Goal: Task Accomplishment & Management: Use online tool/utility

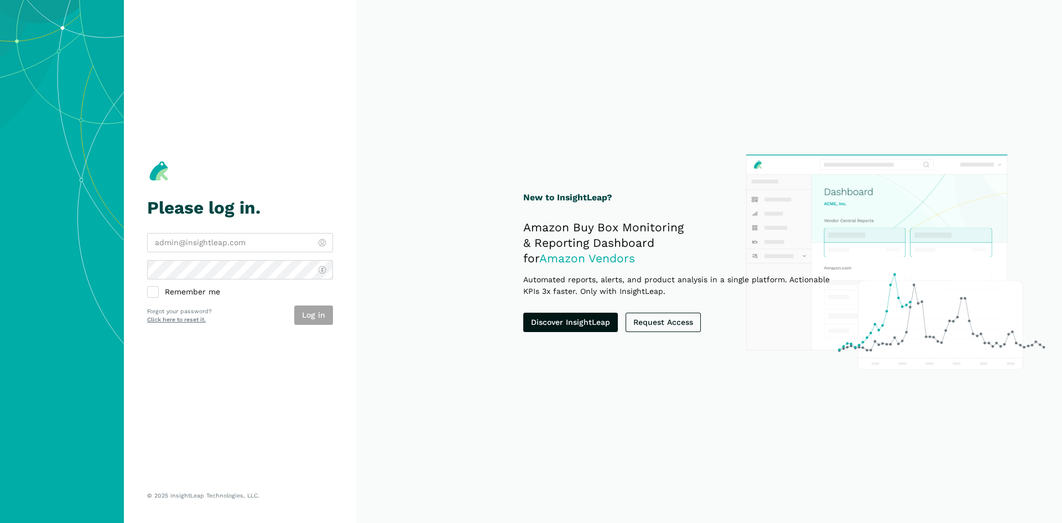
type input "[PERSON_NAME][EMAIL_ADDRESS][DOMAIN_NAME]"
click at [160, 299] on div "charlie@bestpethouse.com Remember me Log in Forgot your password? Click here to…" at bounding box center [240, 279] width 186 height 92
click at [154, 299] on div "charlie@bestpethouse.com Remember me Log in Forgot your password? Click here to…" at bounding box center [240, 279] width 186 height 92
click at [154, 294] on label "Remember me" at bounding box center [240, 292] width 186 height 11
click at [148, 288] on input "Remember me" at bounding box center [147, 287] width 1 height 1
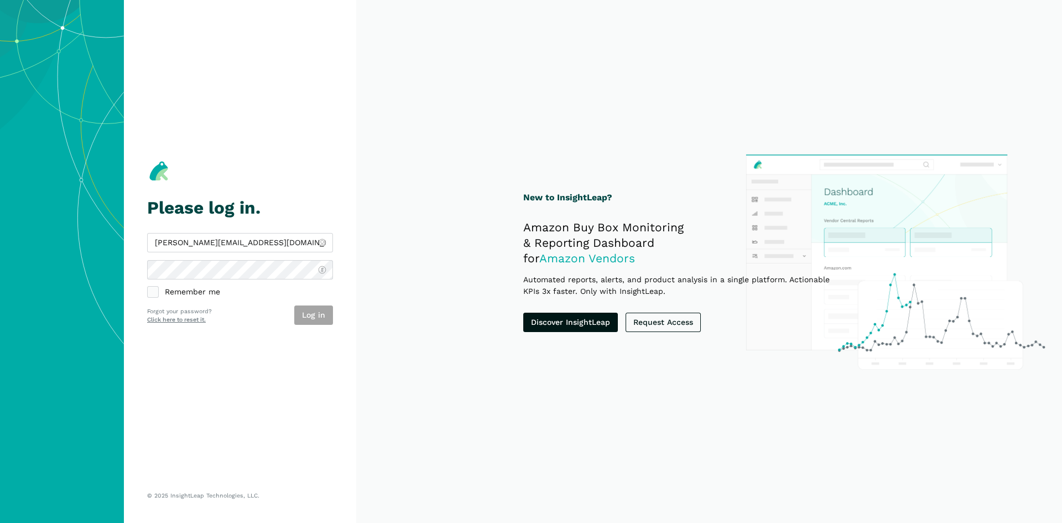
checkbox input "true"
click at [313, 321] on button "Log in" at bounding box center [313, 314] width 39 height 19
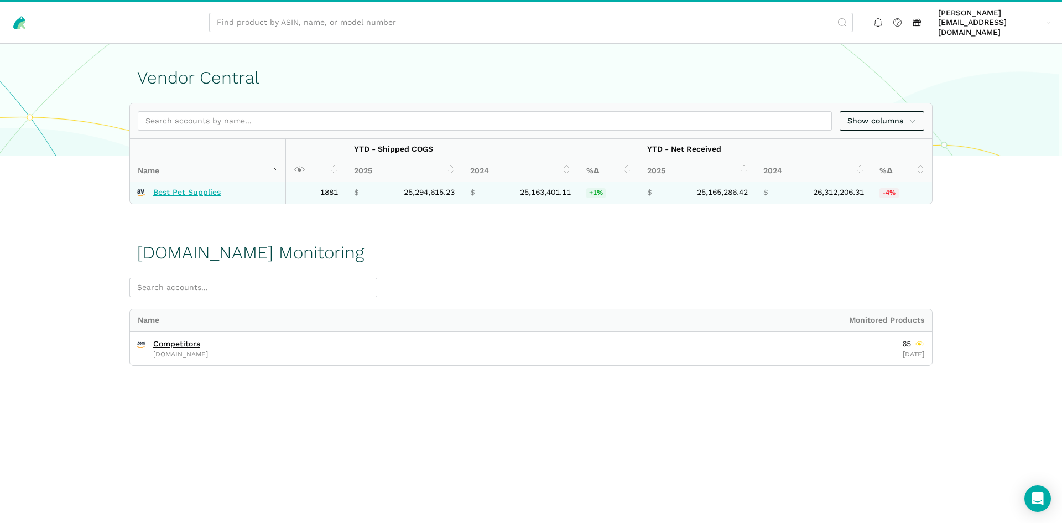
click at [206, 188] on link "Best Pet Supplies" at bounding box center [186, 193] width 67 height 10
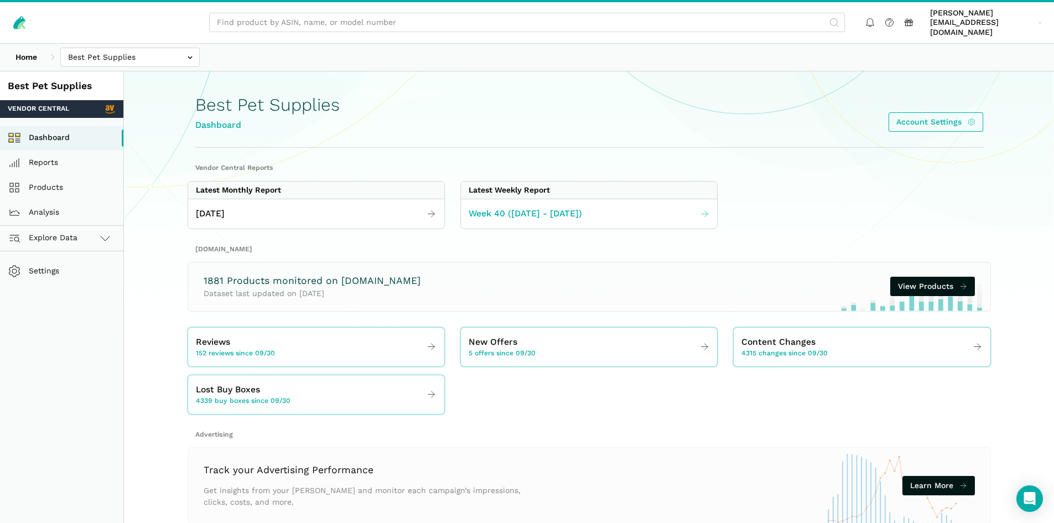
click at [581, 207] on span "Week 40 (09.28 - 10.04.25)" at bounding box center [525, 214] width 113 height 14
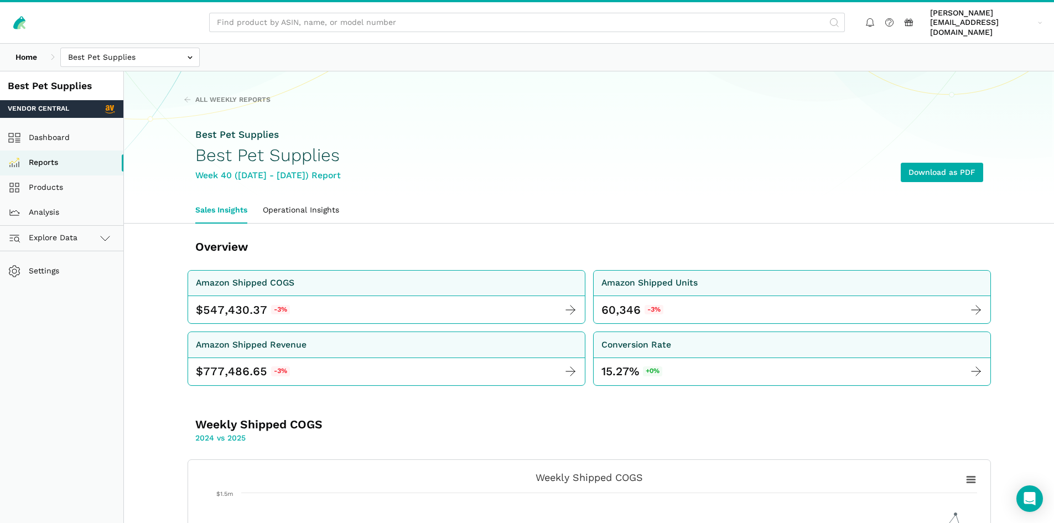
click at [183, 95] on div "All Weekly Reports Best Pet Supplies Best Pet Supplies Week 40 (09.28 - 10.04.2…" at bounding box center [589, 146] width 850 height 103
click at [186, 96] on icon at bounding box center [188, 100] width 8 height 8
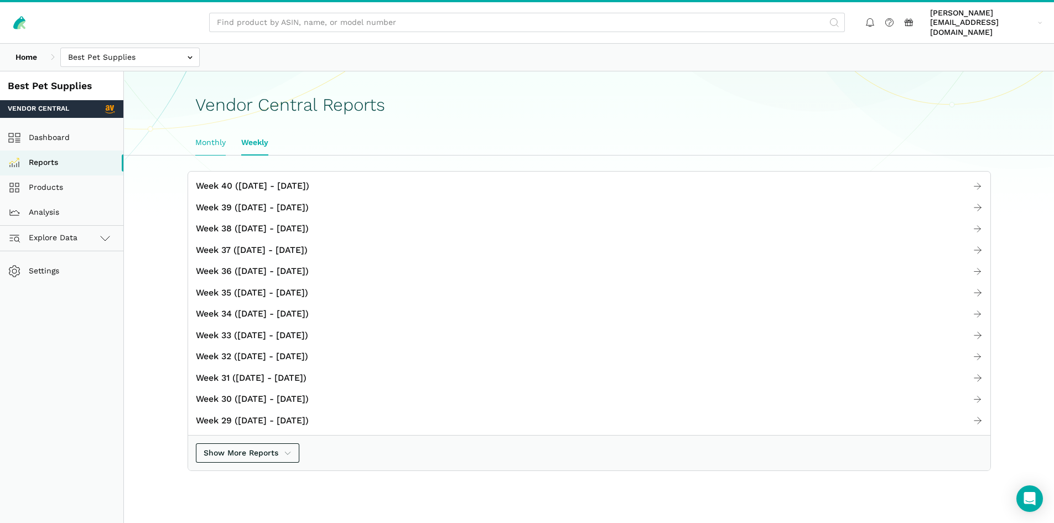
click at [217, 135] on link "Monthly" at bounding box center [211, 142] width 46 height 25
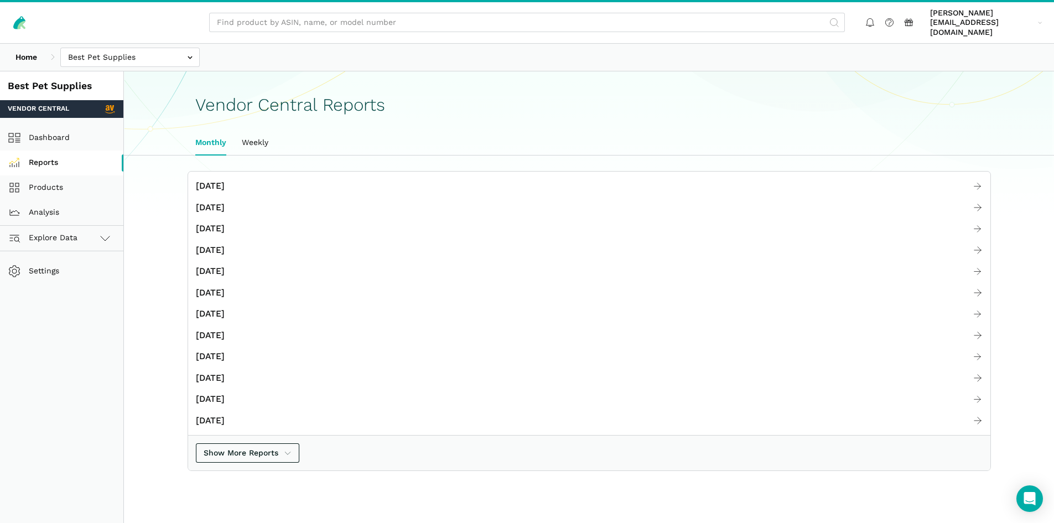
click at [68, 156] on link "Reports" at bounding box center [61, 162] width 123 height 25
click at [93, 231] on link "Explore Data" at bounding box center [61, 238] width 123 height 25
click at [67, 205] on link "Analysis" at bounding box center [61, 212] width 123 height 25
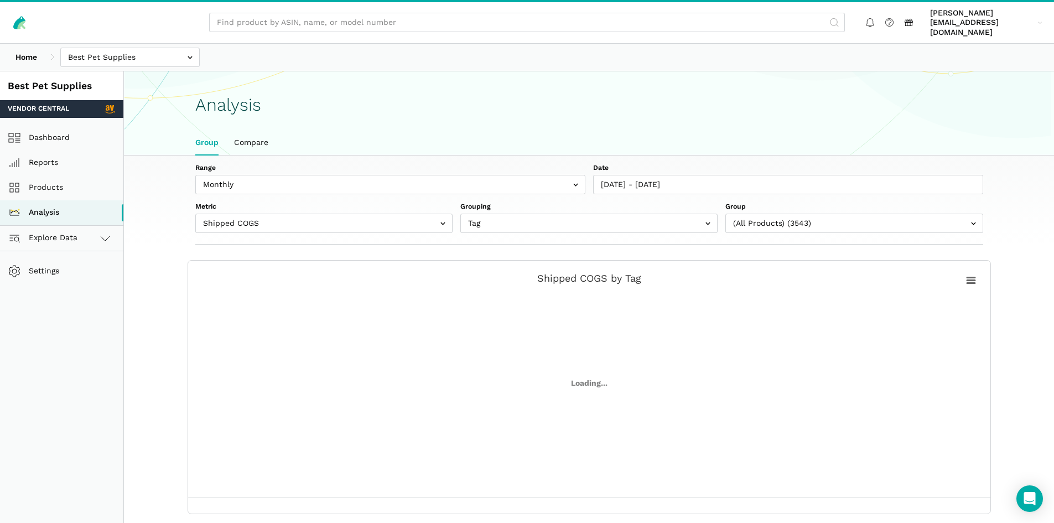
scroll to position [4, 0]
select select "(All Products)"
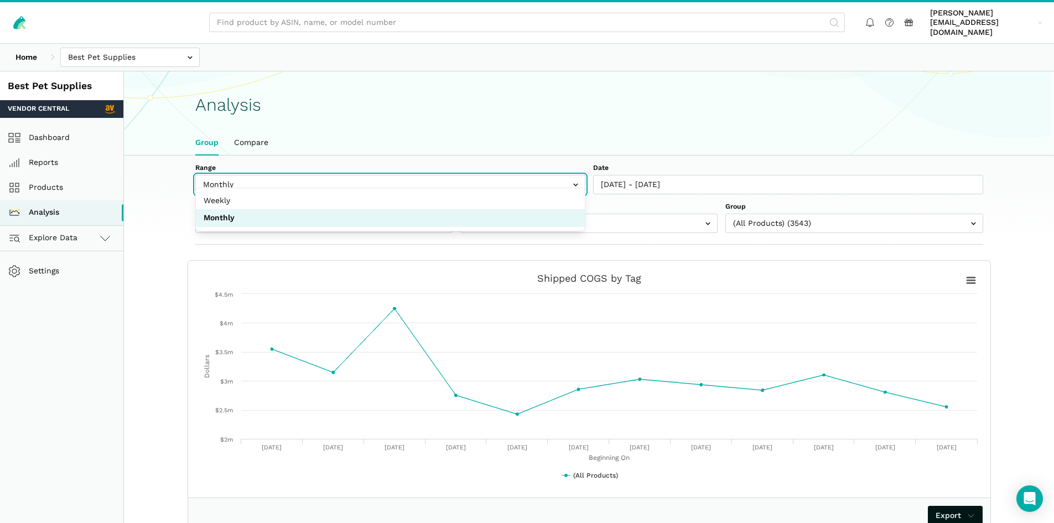
click at [414, 177] on input "text" at bounding box center [390, 184] width 390 height 19
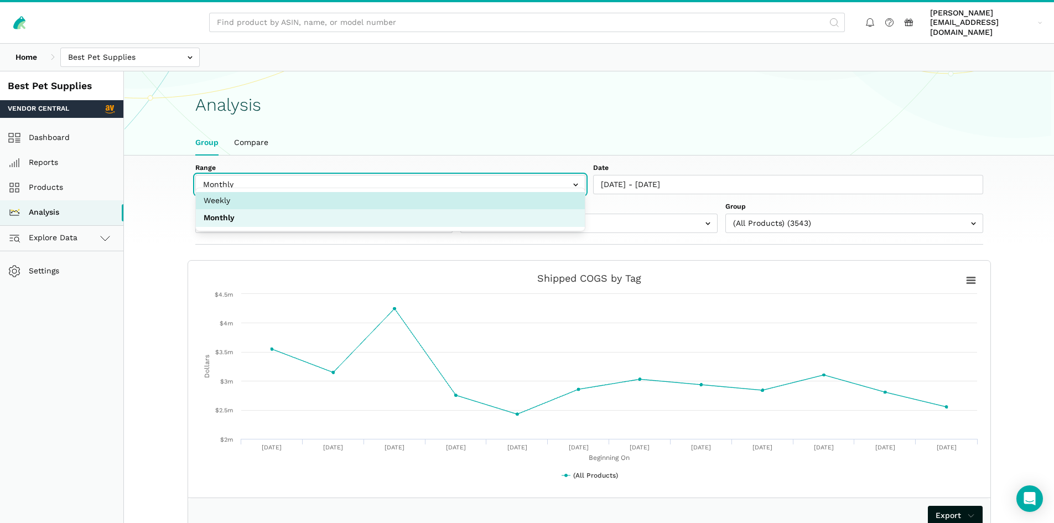
select select "weekly"
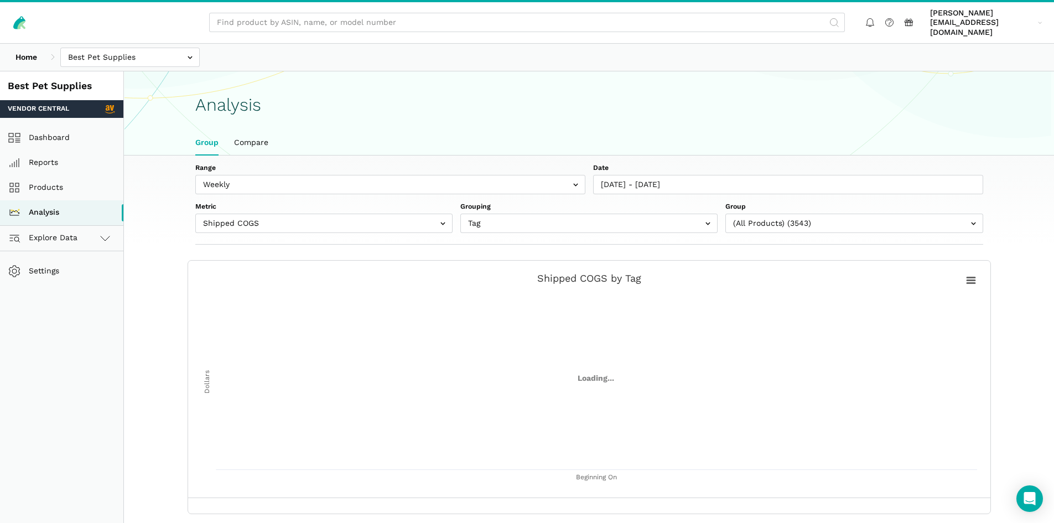
click at [700, 113] on section "Analysis Group Compare" at bounding box center [589, 113] width 930 height 85
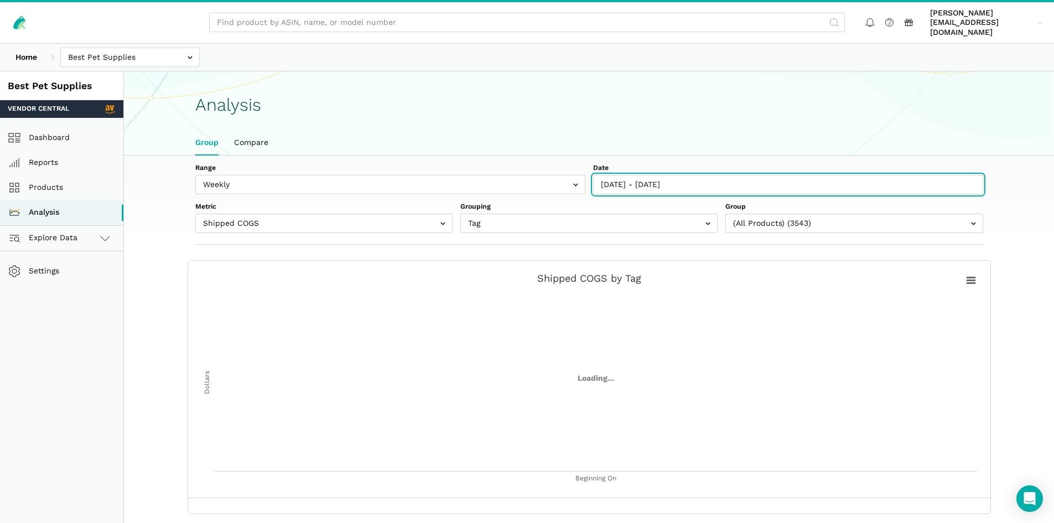
type input "[DATE]"
click at [682, 175] on input "[DATE] - [DATE]" at bounding box center [788, 184] width 390 height 19
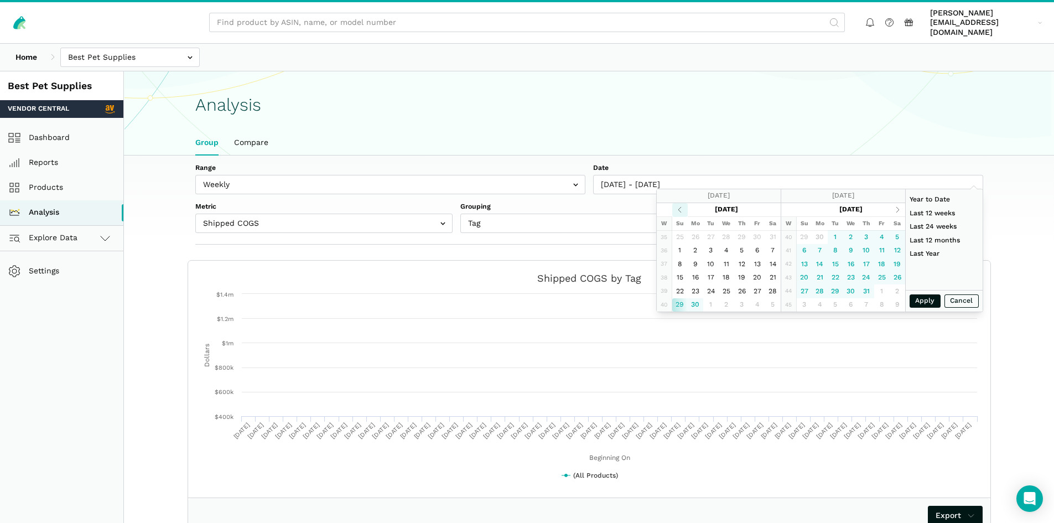
click at [683, 215] on th at bounding box center [679, 210] width 15 height 14
click at [901, 207] on th at bounding box center [897, 210] width 15 height 14
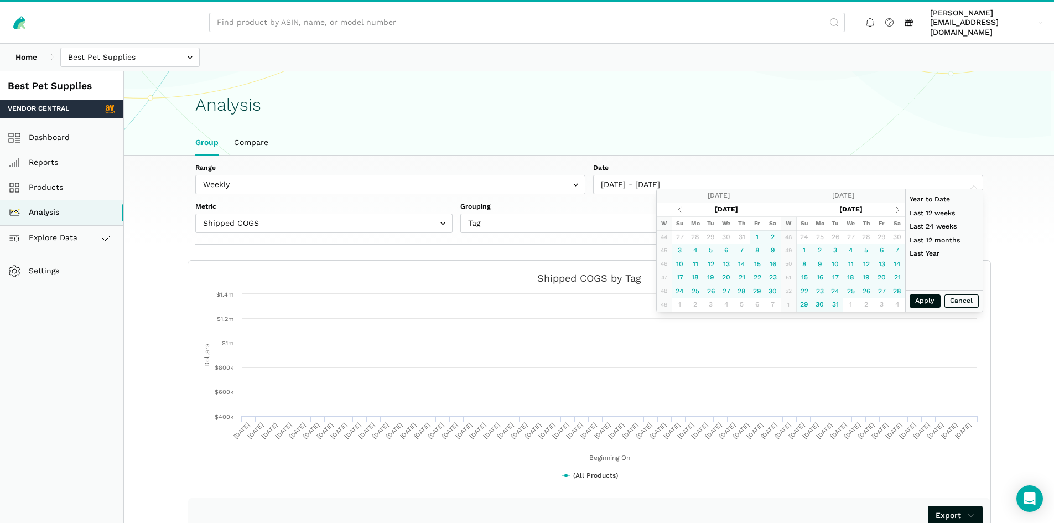
click at [901, 207] on th at bounding box center [897, 210] width 15 height 14
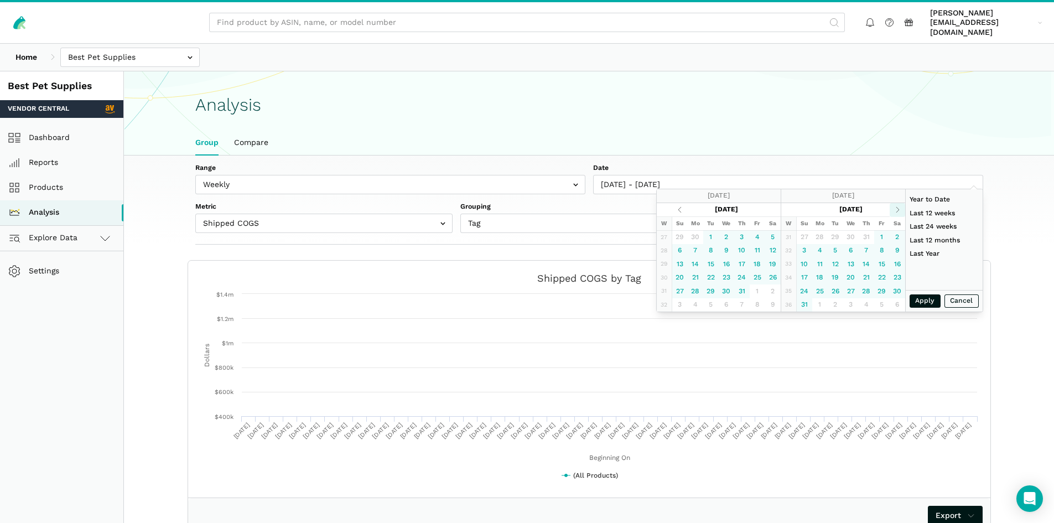
click at [898, 204] on th at bounding box center [897, 210] width 15 height 14
type input "[DATE]"
click at [927, 304] on button "Apply" at bounding box center [925, 301] width 31 height 14
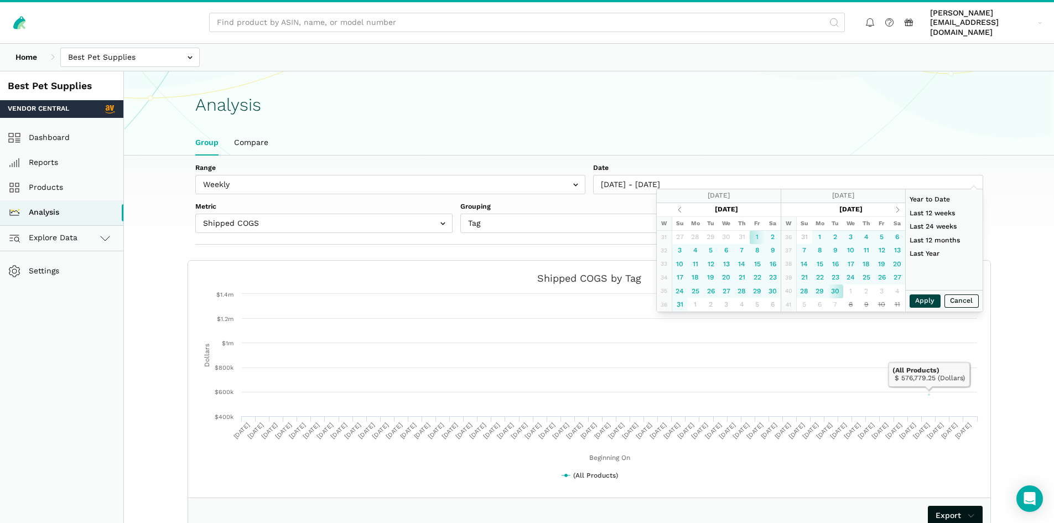
type input "[DATE] - [DATE]"
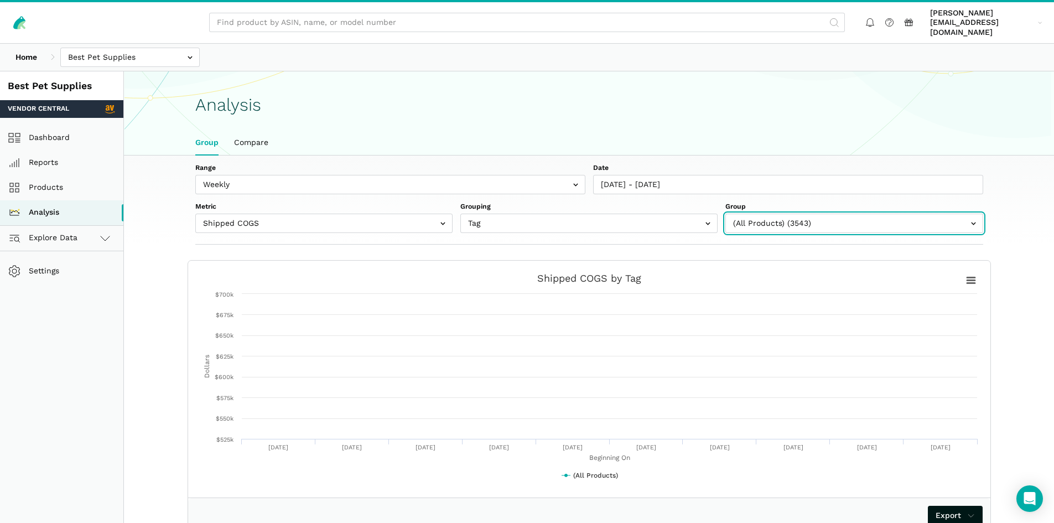
click at [791, 219] on input "text" at bounding box center [853, 223] width 257 height 19
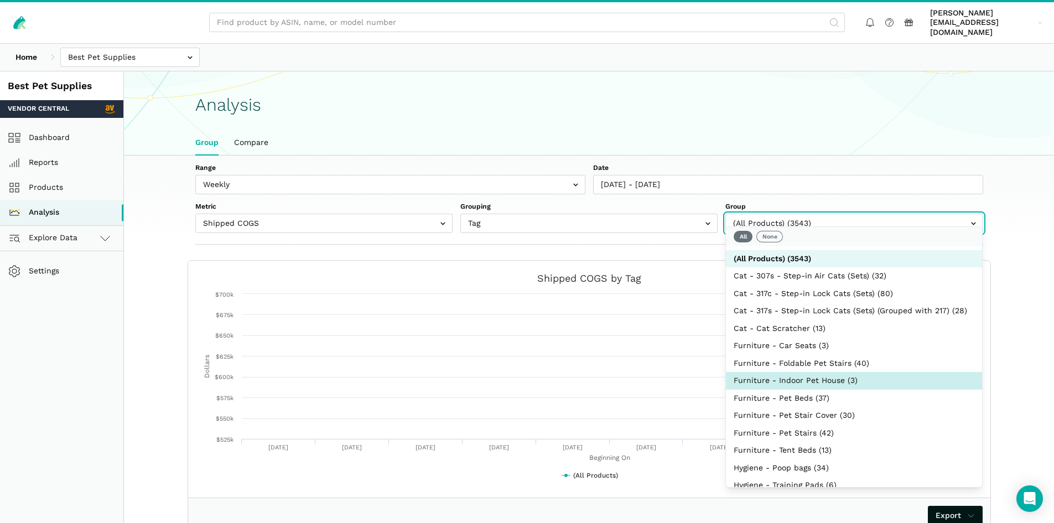
scroll to position [240, 0]
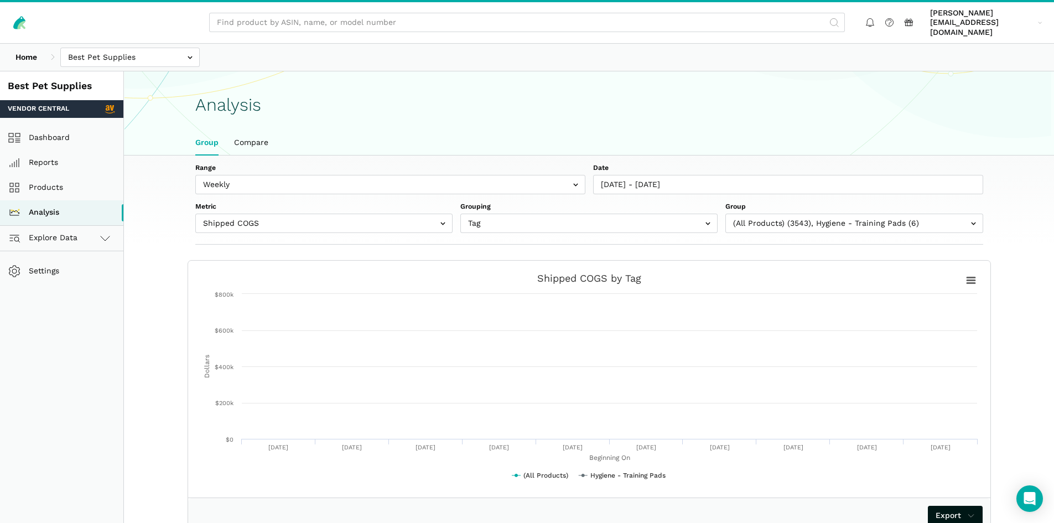
click at [892, 133] on ul "Group Compare" at bounding box center [589, 142] width 803 height 25
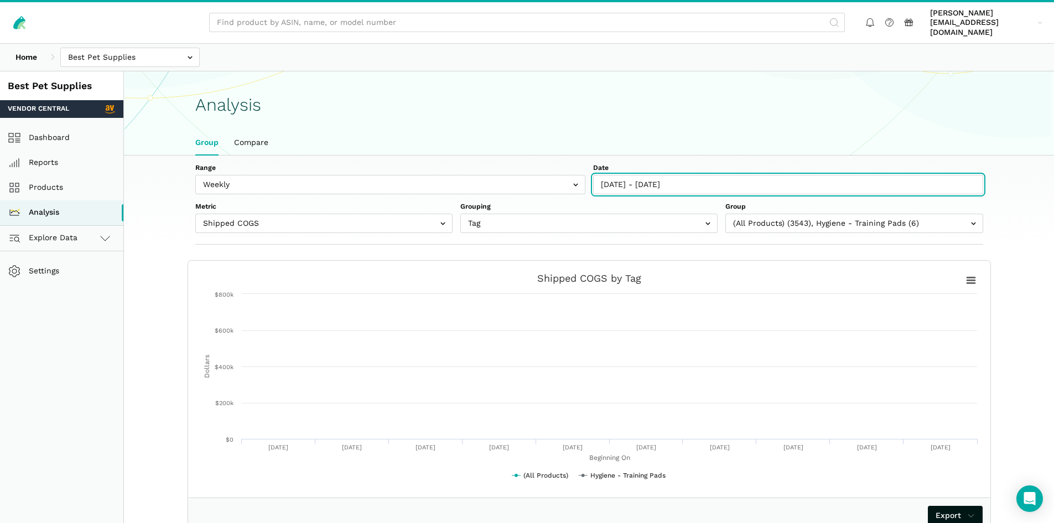
type input "[DATE]"
click at [700, 175] on input "[DATE] - [DATE]" at bounding box center [788, 184] width 390 height 19
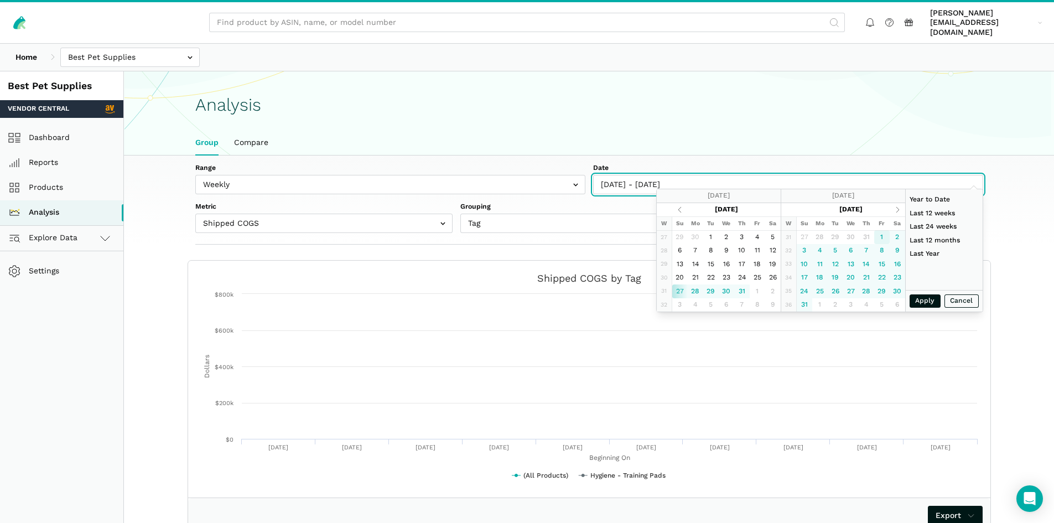
type input "[DATE]"
click at [639, 178] on input "[DATE] - [DATE]" at bounding box center [788, 184] width 390 height 19
type input "[DATE]"
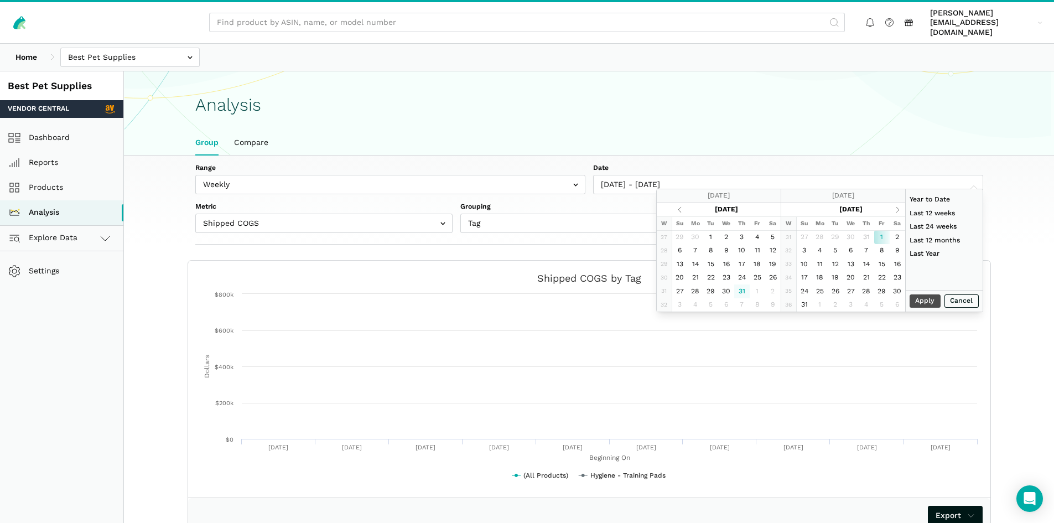
click at [725, 185] on div "Range Weekly Monthly Date [DATE] - [DATE] Metric Shipped COGS Net Received Net …" at bounding box center [589, 198] width 788 height 70
type input "[DATE]"
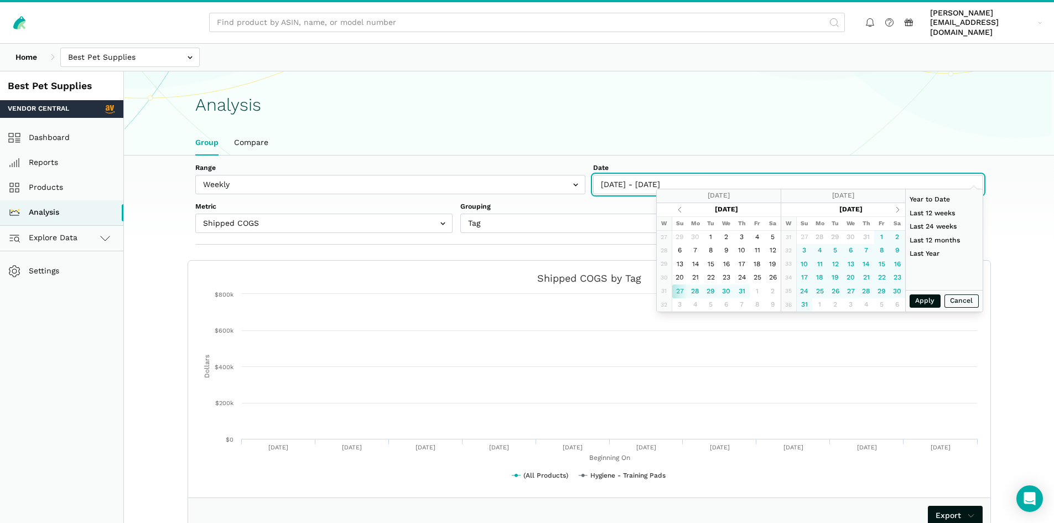
drag, startPoint x: 725, startPoint y: 174, endPoint x: 553, endPoint y: 159, distance: 172.2
click at [553, 163] on div "Range Weekly Monthly Date [DATE] - [DATE] Metric Shipped COGS Net Received Net …" at bounding box center [589, 198] width 788 height 70
type input "[DATE]"
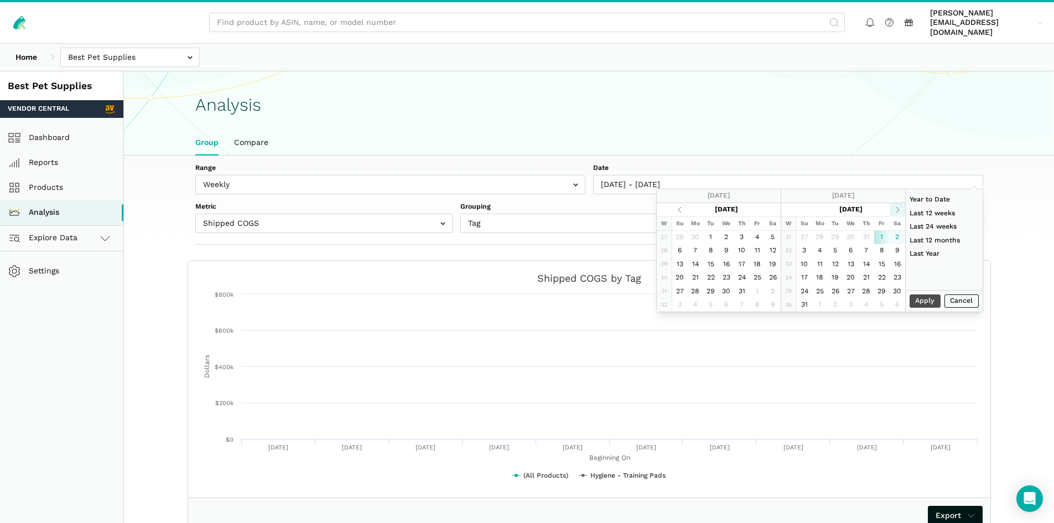
click at [897, 211] on th at bounding box center [897, 210] width 15 height 14
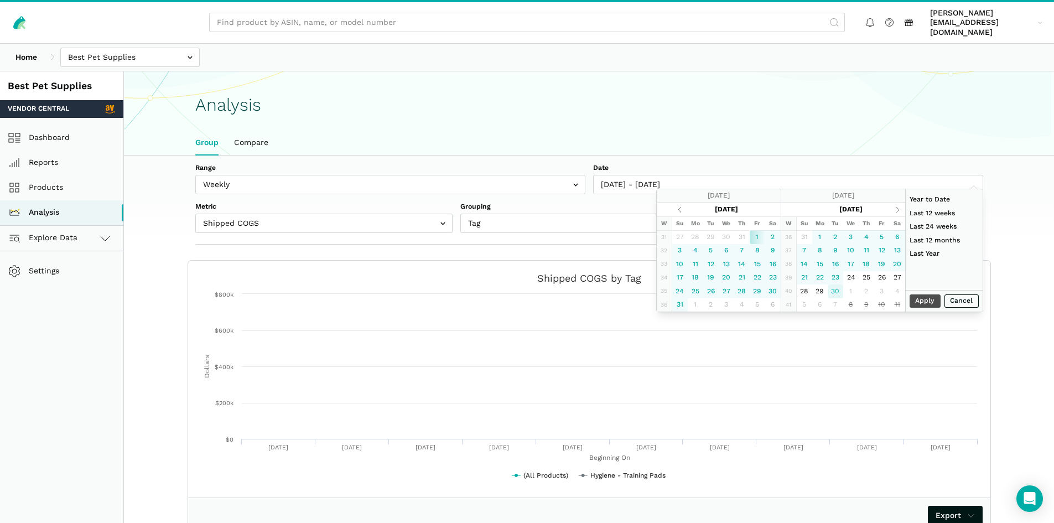
type input "[DATE]"
click at [924, 304] on button "Apply" at bounding box center [925, 301] width 31 height 14
type input "[DATE] - [DATE]"
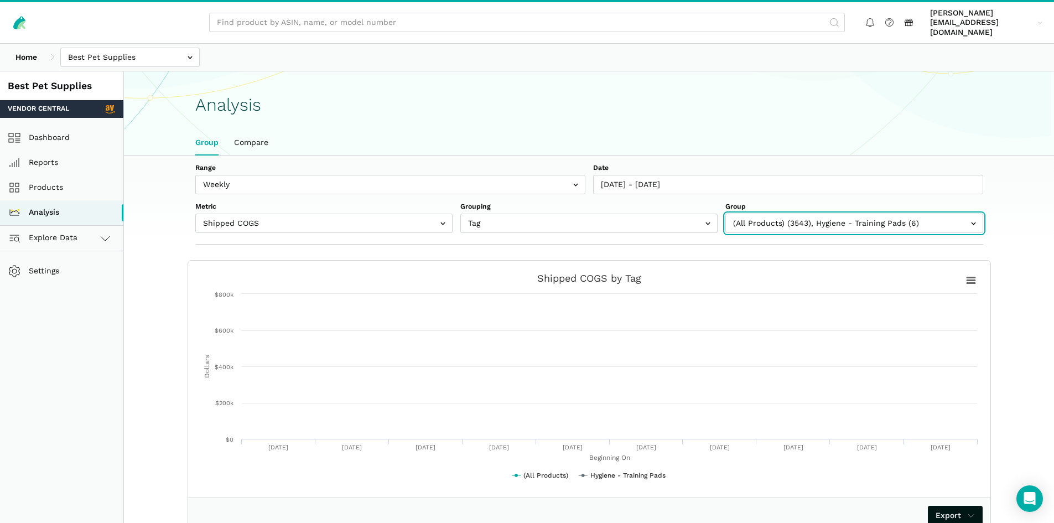
click at [928, 217] on input "text" at bounding box center [853, 223] width 257 height 19
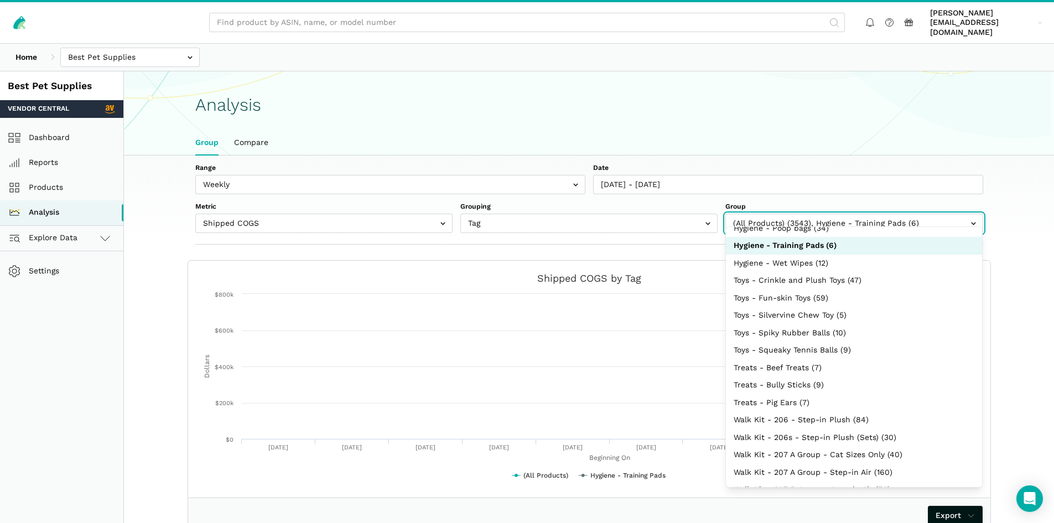
scroll to position [0, 0]
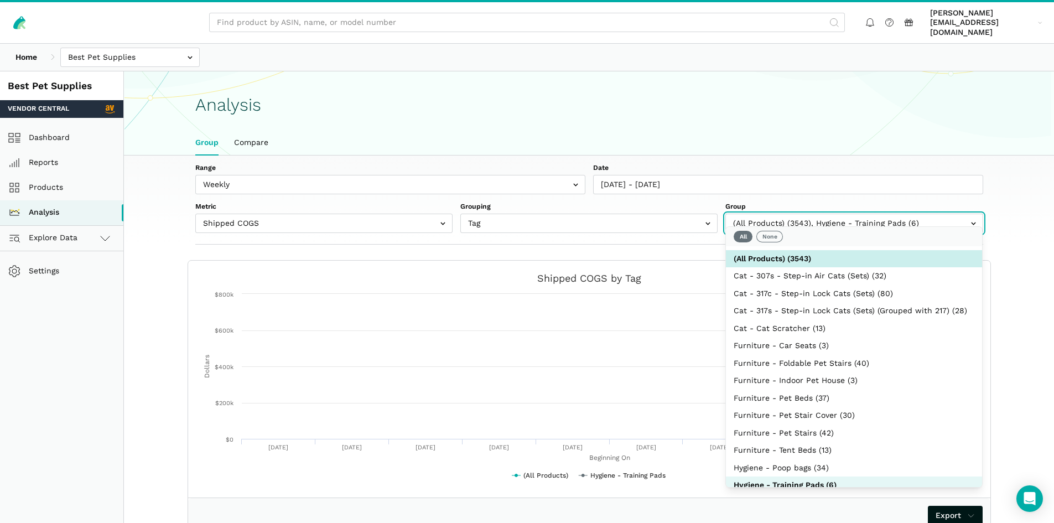
select select "Hygiene - Training Pads"
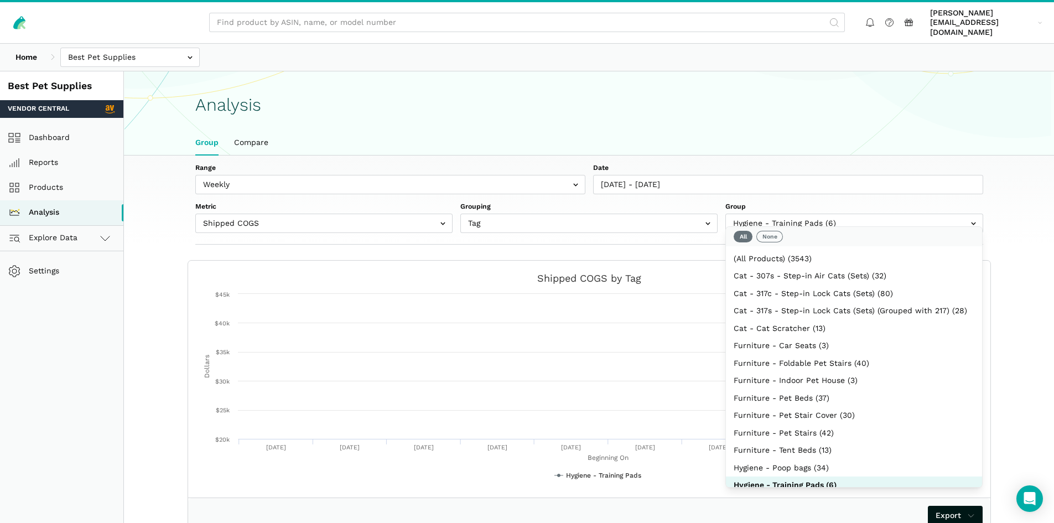
click at [805, 79] on section "Analysis Group Compare" at bounding box center [589, 113] width 930 height 85
click at [824, 214] on input "text" at bounding box center [853, 223] width 257 height 19
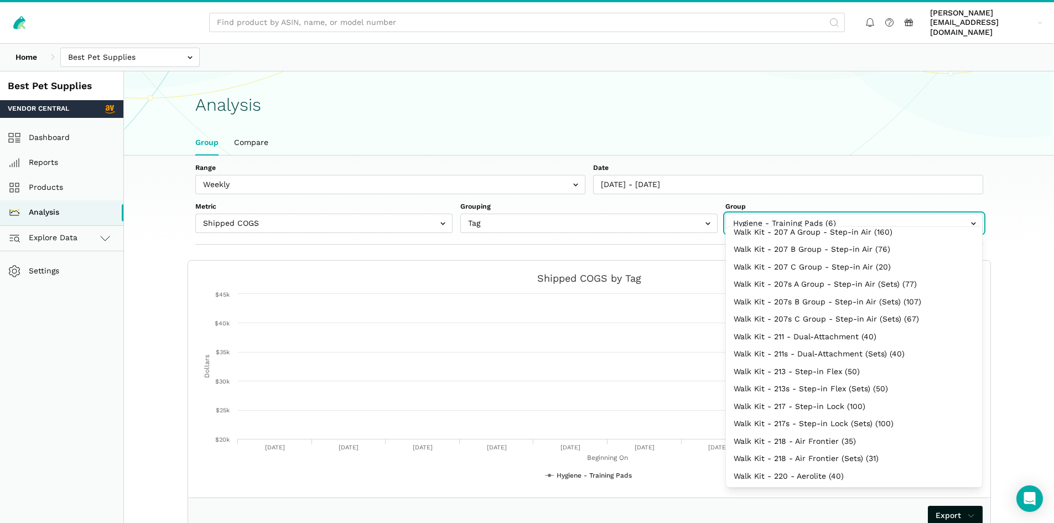
scroll to position [603, 0]
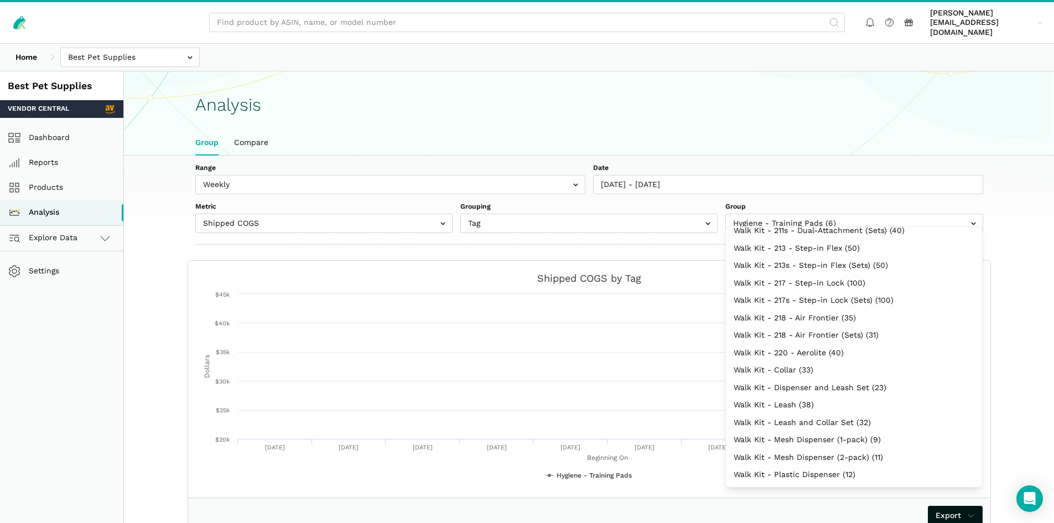
click at [801, 95] on h1 "Analysis" at bounding box center [589, 104] width 788 height 19
